Goal: Use online tool/utility: Utilize a website feature to perform a specific function

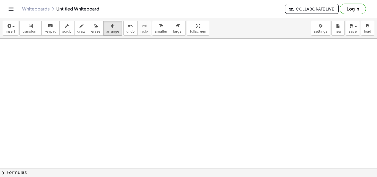
drag, startPoint x: 59, startPoint y: 60, endPoint x: 62, endPoint y: 60, distance: 3.6
click at [78, 30] on span "draw" at bounding box center [81, 32] width 8 height 4
drag, startPoint x: 73, startPoint y: 67, endPoint x: 73, endPoint y: 109, distance: 42.8
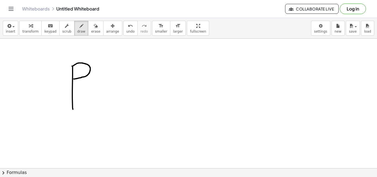
drag, startPoint x: 72, startPoint y: 66, endPoint x: 73, endPoint y: 79, distance: 13.1
drag, startPoint x: 60, startPoint y: 70, endPoint x: 94, endPoint y: 66, distance: 34.8
drag, startPoint x: 63, startPoint y: 74, endPoint x: 90, endPoint y: 73, distance: 26.3
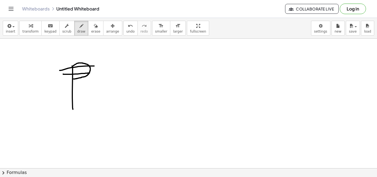
drag, startPoint x: 98, startPoint y: 70, endPoint x: 105, endPoint y: 101, distance: 31.3
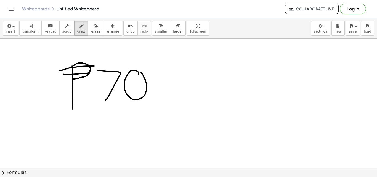
drag, startPoint x: 138, startPoint y: 75, endPoint x: 139, endPoint y: 71, distance: 3.6
drag, startPoint x: 161, startPoint y: 77, endPoint x: 160, endPoint y: 75, distance: 3.2
drag, startPoint x: 171, startPoint y: 90, endPoint x: 191, endPoint y: 107, distance: 26.6
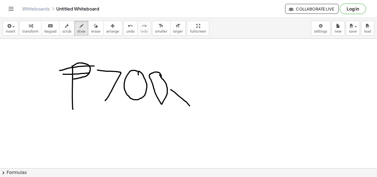
drag, startPoint x: 170, startPoint y: 97, endPoint x: 184, endPoint y: 81, distance: 21.4
drag, startPoint x: 203, startPoint y: 93, endPoint x: 234, endPoint y: 94, distance: 31.0
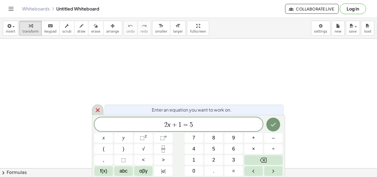
click at [100, 107] on icon at bounding box center [97, 110] width 7 height 7
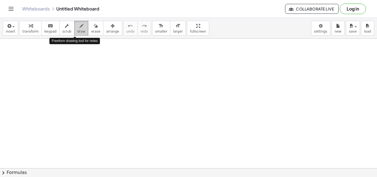
click at [78, 23] on div "button" at bounding box center [81, 25] width 8 height 7
click at [78, 33] on span "draw" at bounding box center [81, 32] width 8 height 4
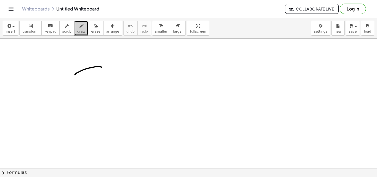
drag, startPoint x: 75, startPoint y: 75, endPoint x: 101, endPoint y: 67, distance: 27.6
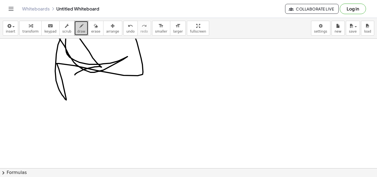
drag, startPoint x: 101, startPoint y: 67, endPoint x: 14, endPoint y: -8, distance: 115.0
click at [14, 0] on html "Graspable Math Activities Get Started Activity Bank Assigned Work Classes White…" at bounding box center [188, 88] width 377 height 177
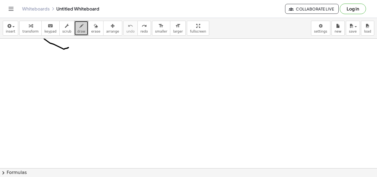
drag, startPoint x: 68, startPoint y: 48, endPoint x: 32, endPoint y: 6, distance: 55.0
click at [32, 6] on div "Graspable Math Activities Get Started Activity Bank Assigned Work Classes White…" at bounding box center [188, 88] width 377 height 177
click at [32, 6] on link "Whiteboards" at bounding box center [36, 9] width 28 height 6
drag, startPoint x: 52, startPoint y: 57, endPoint x: 51, endPoint y: 75, distance: 18.1
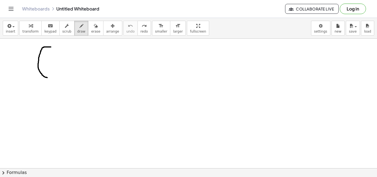
drag, startPoint x: 51, startPoint y: 47, endPoint x: 47, endPoint y: 78, distance: 30.9
drag, startPoint x: 50, startPoint y: 53, endPoint x: 50, endPoint y: 78, distance: 25.4
drag, startPoint x: 50, startPoint y: 78, endPoint x: 52, endPoint y: 62, distance: 16.1
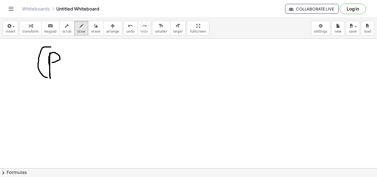
drag, startPoint x: 47, startPoint y: 56, endPoint x: 61, endPoint y: 54, distance: 13.9
drag, startPoint x: 46, startPoint y: 60, endPoint x: 61, endPoint y: 61, distance: 14.6
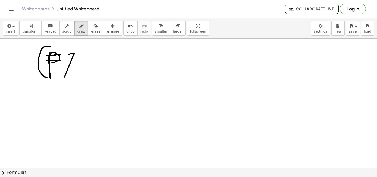
drag, startPoint x: 69, startPoint y: 55, endPoint x: 64, endPoint y: 77, distance: 22.8
drag, startPoint x: 67, startPoint y: 64, endPoint x: 74, endPoint y: 61, distance: 7.5
drag, startPoint x: 81, startPoint y: 56, endPoint x: 79, endPoint y: 54, distance: 3.1
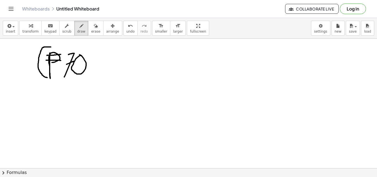
drag, startPoint x: 98, startPoint y: 54, endPoint x: 98, endPoint y: 49, distance: 4.7
click at [127, 32] on span "undo" at bounding box center [131, 32] width 8 height 4
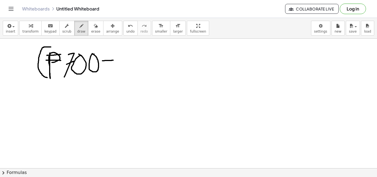
drag, startPoint x: 102, startPoint y: 61, endPoint x: 113, endPoint y: 60, distance: 10.8
drag, startPoint x: 128, startPoint y: 50, endPoint x: 129, endPoint y: 71, distance: 21.0
drag, startPoint x: 130, startPoint y: 55, endPoint x: 130, endPoint y: 66, distance: 11.6
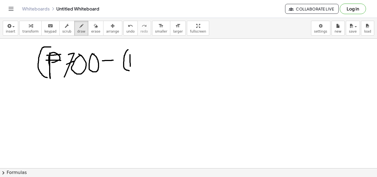
drag, startPoint x: 131, startPoint y: 56, endPoint x: 133, endPoint y: 60, distance: 4.9
drag, startPoint x: 99, startPoint y: 64, endPoint x: 104, endPoint y: 67, distance: 6.0
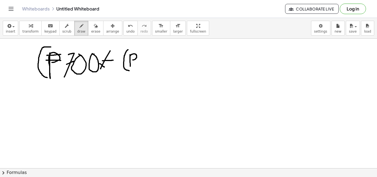
drag, startPoint x: 101, startPoint y: 69, endPoint x: 110, endPoint y: 51, distance: 20.3
click at [123, 28] on button "undo undo" at bounding box center [130, 28] width 14 height 15
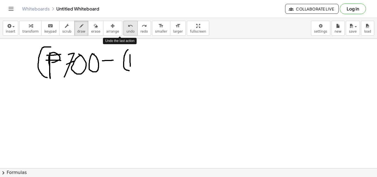
click at [123, 28] on button "undo undo" at bounding box center [130, 28] width 14 height 15
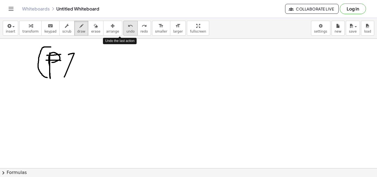
click at [123, 28] on button "undo undo" at bounding box center [130, 28] width 14 height 15
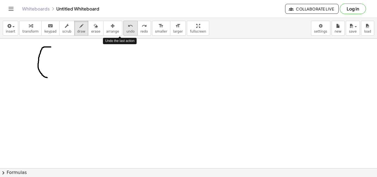
click at [123, 28] on button "undo undo" at bounding box center [130, 28] width 14 height 15
